Goal: Register for event/course: Register for event/course

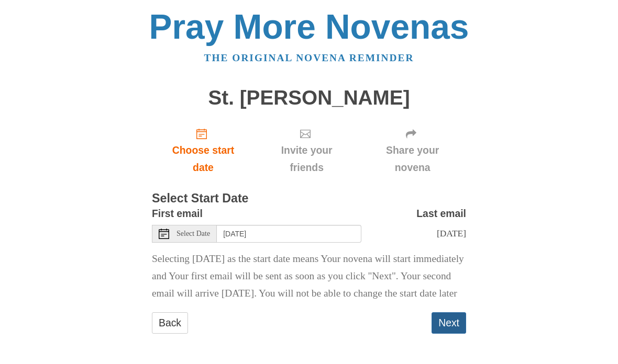
click at [454, 334] on button "Next" at bounding box center [448, 322] width 35 height 21
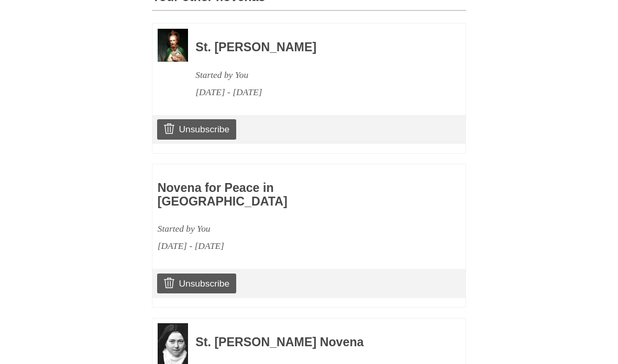
scroll to position [558, 0]
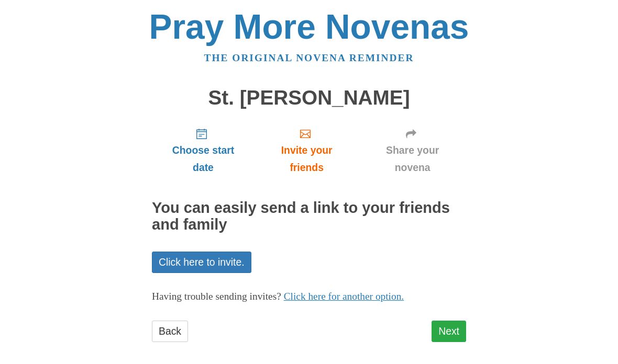
click at [451, 329] on link "Next" at bounding box center [448, 331] width 35 height 21
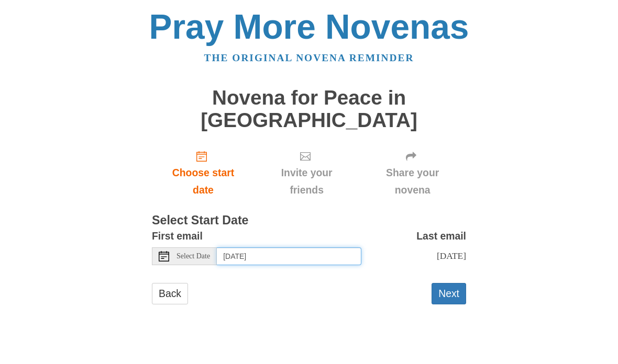
click at [341, 248] on input "Thursday, October 2nd" at bounding box center [289, 257] width 144 height 18
click at [343, 248] on input "Thursday, October 2nd" at bounding box center [289, 257] width 144 height 18
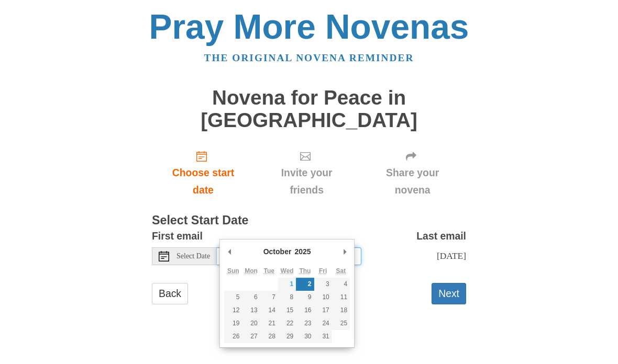
type input "Wednesday, October 1st"
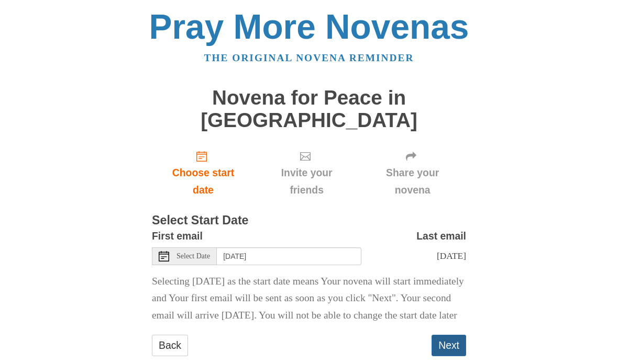
click at [448, 342] on button "Next" at bounding box center [448, 345] width 35 height 21
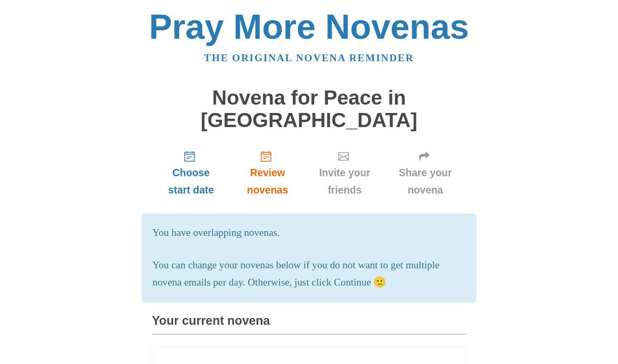
scroll to position [729, 0]
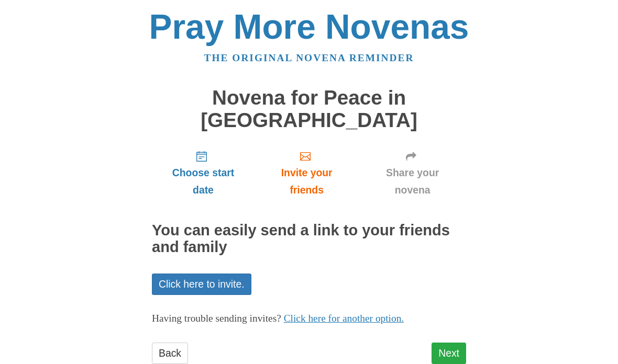
click at [447, 343] on link "Next" at bounding box center [448, 353] width 35 height 21
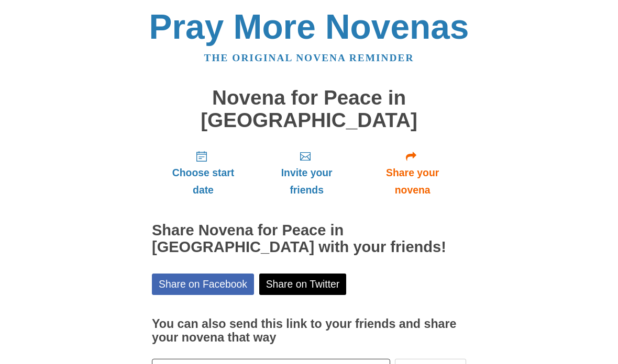
scroll to position [52, 0]
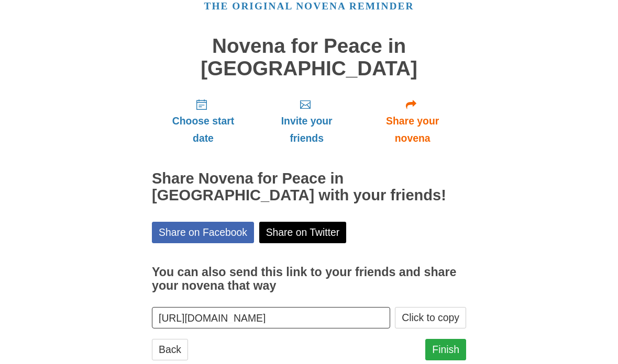
click at [446, 339] on link "Finish" at bounding box center [445, 349] width 41 height 21
